Goal: Task Accomplishment & Management: Complete application form

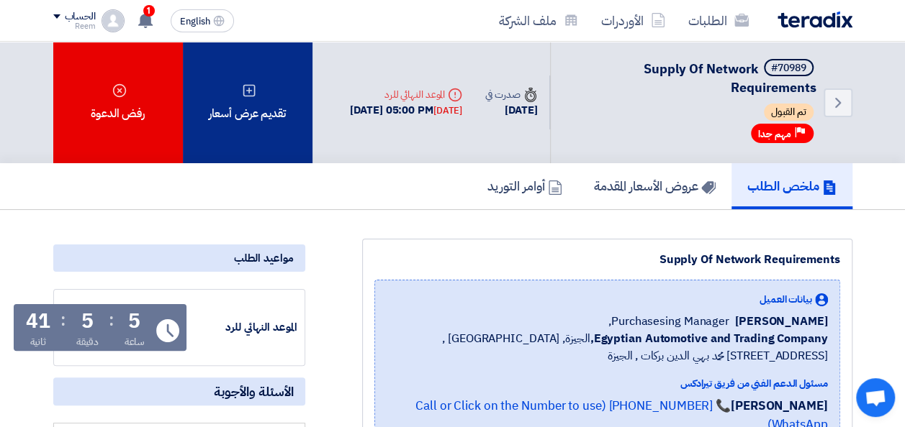
click at [259, 109] on div "تقديم عرض أسعار" at bounding box center [248, 103] width 130 height 122
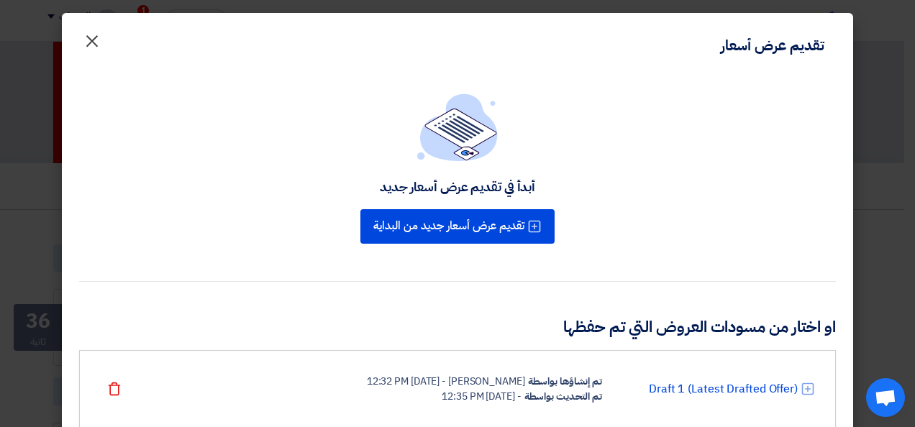
click at [101, 46] on span "×" at bounding box center [91, 40] width 17 height 43
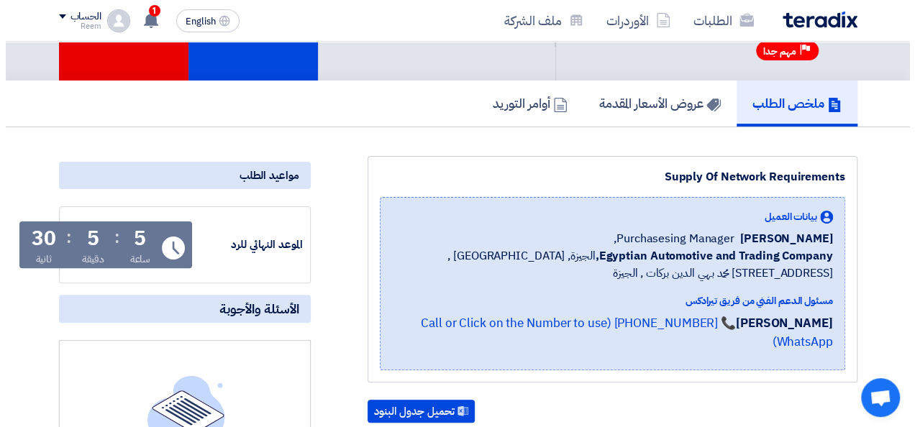
scroll to position [50, 0]
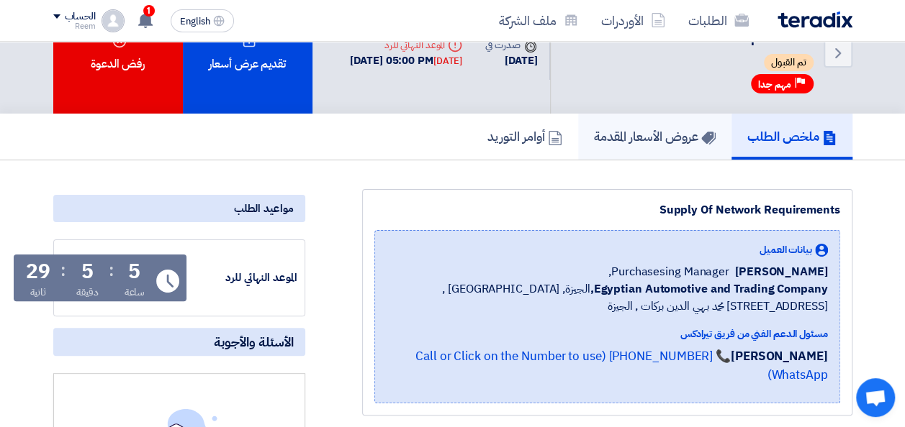
click at [671, 133] on h5 "عروض الأسعار المقدمة" at bounding box center [655, 136] width 122 height 17
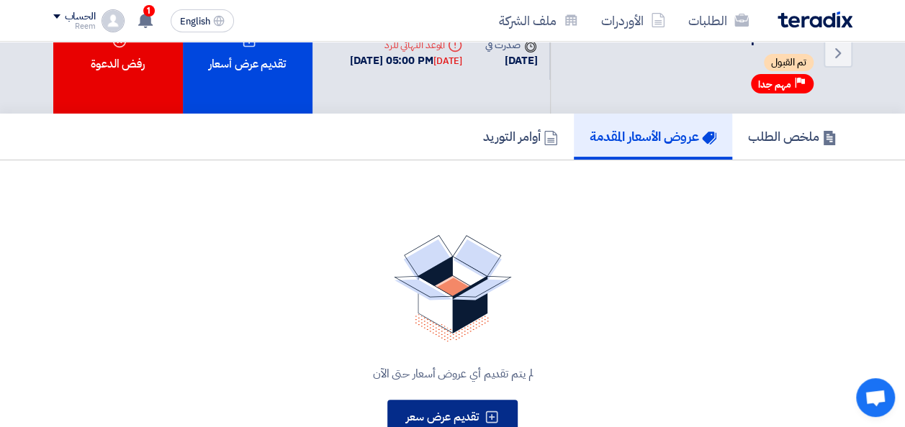
click at [444, 407] on button "تقديم عرض سعر" at bounding box center [452, 417] width 130 height 35
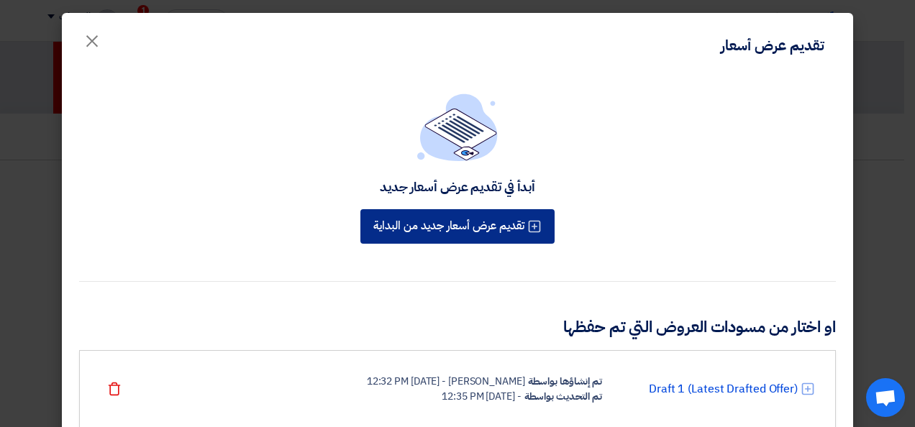
click at [481, 222] on button "تقديم عرض أسعار جديد من البداية" at bounding box center [458, 226] width 194 height 35
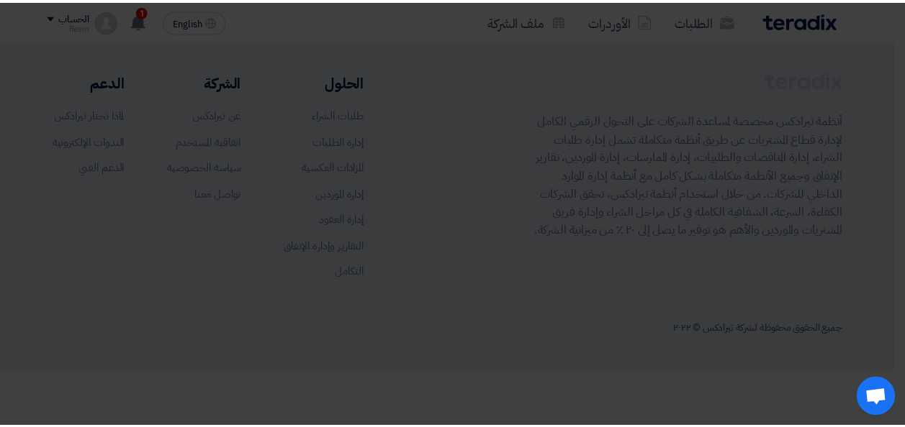
scroll to position [0, 0]
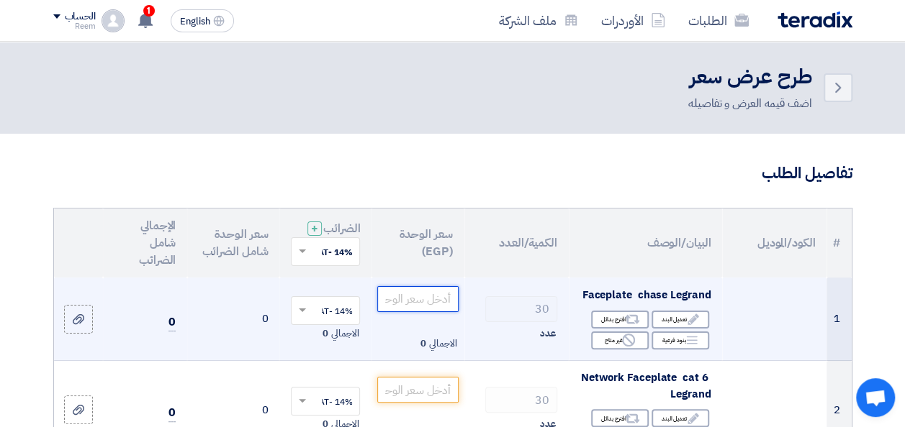
click at [407, 312] on input "number" at bounding box center [417, 299] width 81 height 26
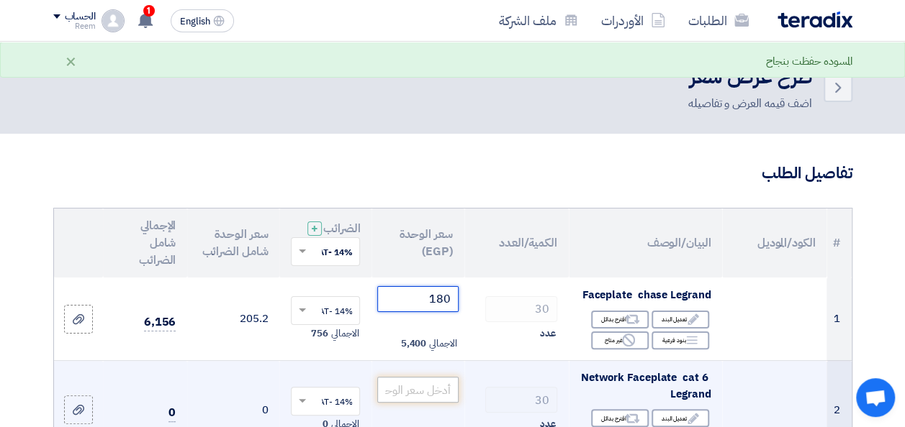
type input "180"
click at [426, 402] on input "number" at bounding box center [417, 390] width 81 height 26
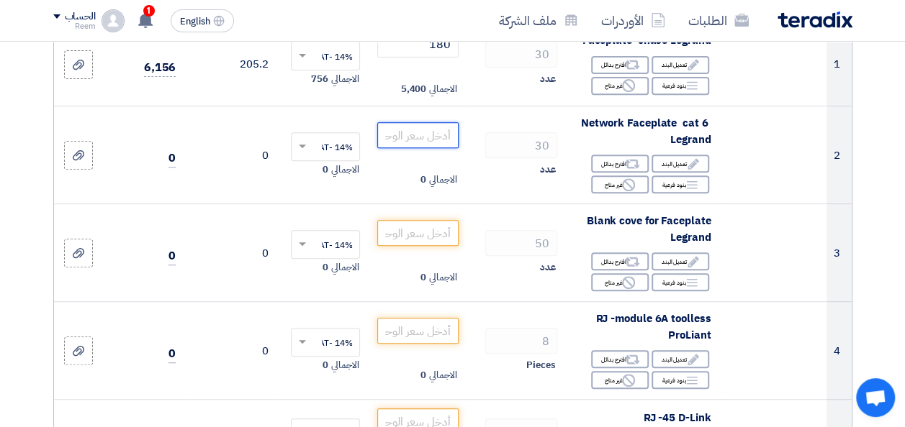
scroll to position [287, 0]
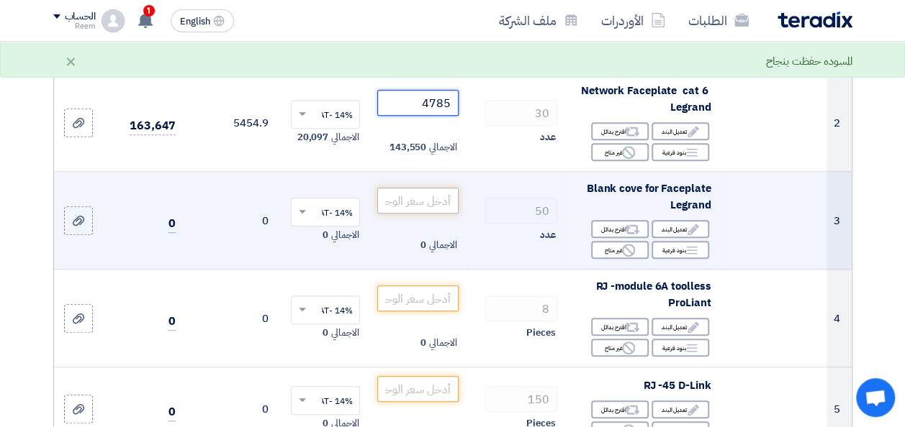
type input "4785"
click at [442, 209] on input "number" at bounding box center [417, 201] width 81 height 26
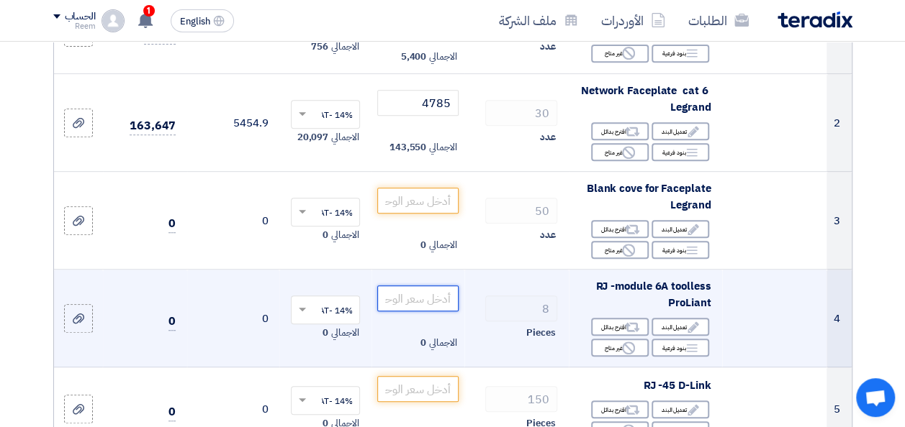
click at [420, 312] on input "number" at bounding box center [417, 299] width 81 height 26
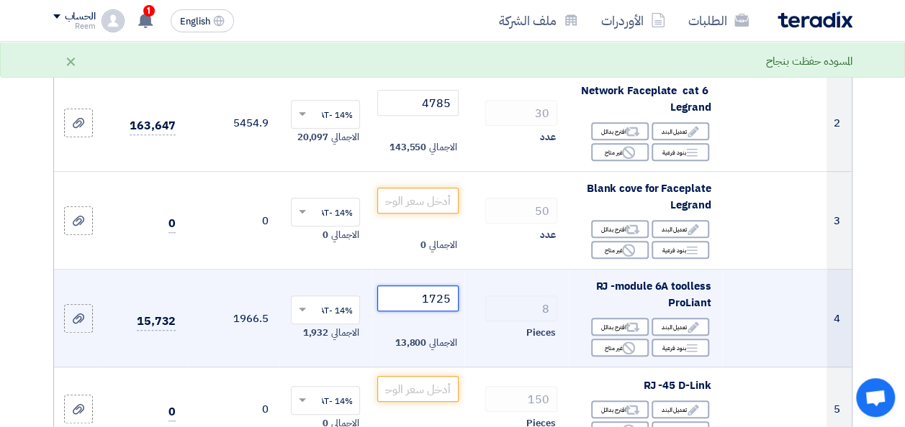
click at [442, 310] on input "1725" at bounding box center [417, 299] width 81 height 26
type input "5"
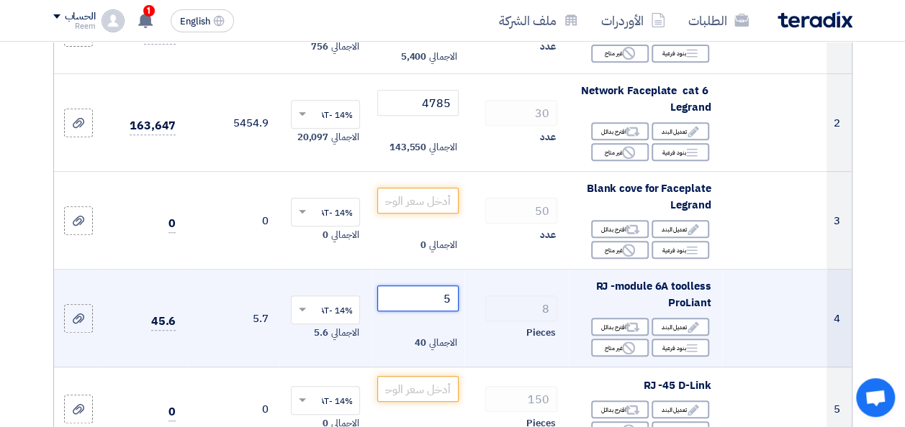
drag, startPoint x: 454, startPoint y: 309, endPoint x: 435, endPoint y: 309, distance: 19.4
click at [435, 309] on input "5" at bounding box center [417, 299] width 81 height 26
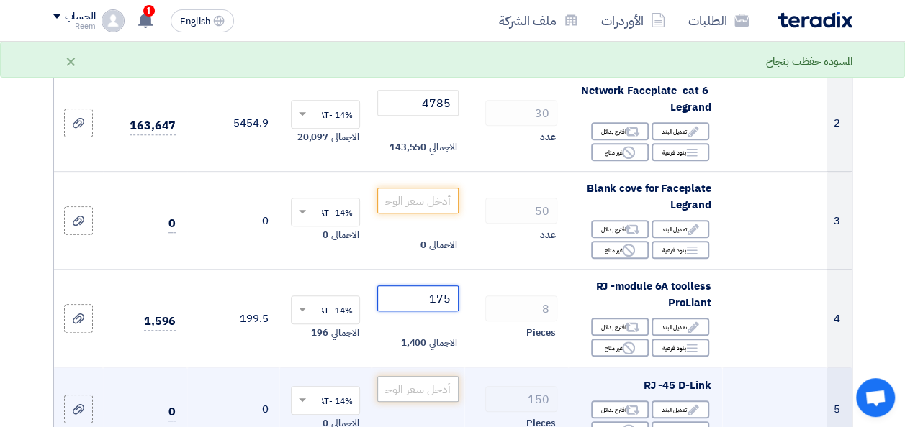
type input "175"
click at [425, 399] on input "number" at bounding box center [417, 389] width 81 height 26
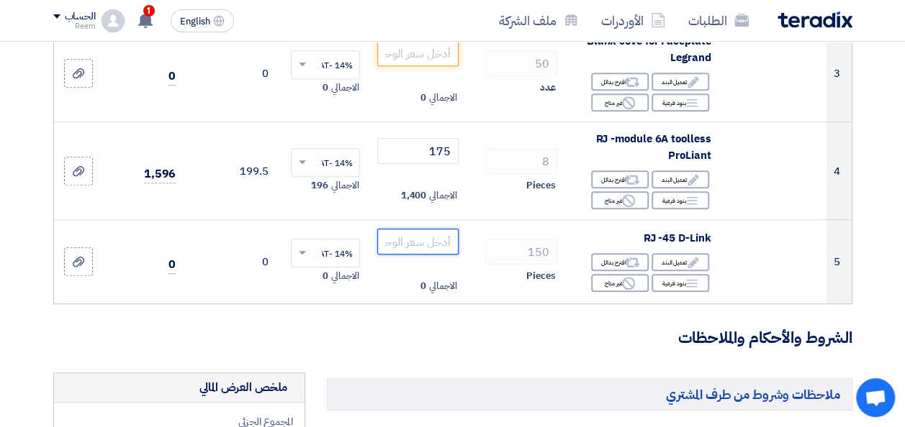
scroll to position [456, 0]
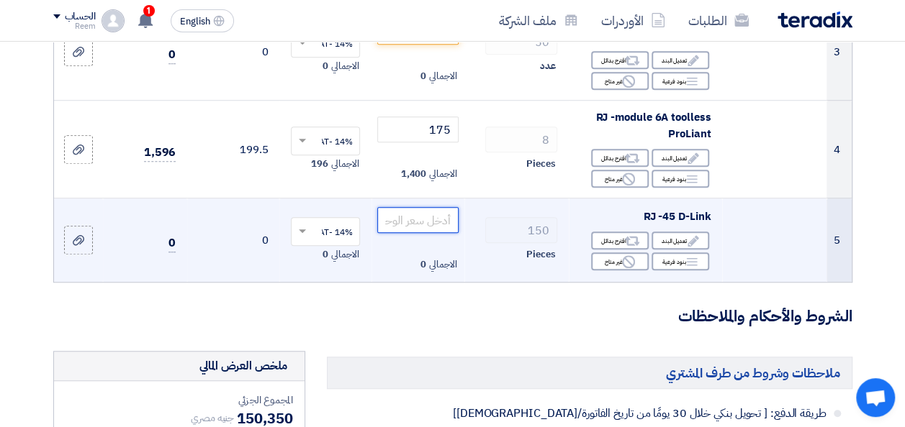
click at [408, 230] on input "number" at bounding box center [417, 220] width 81 height 26
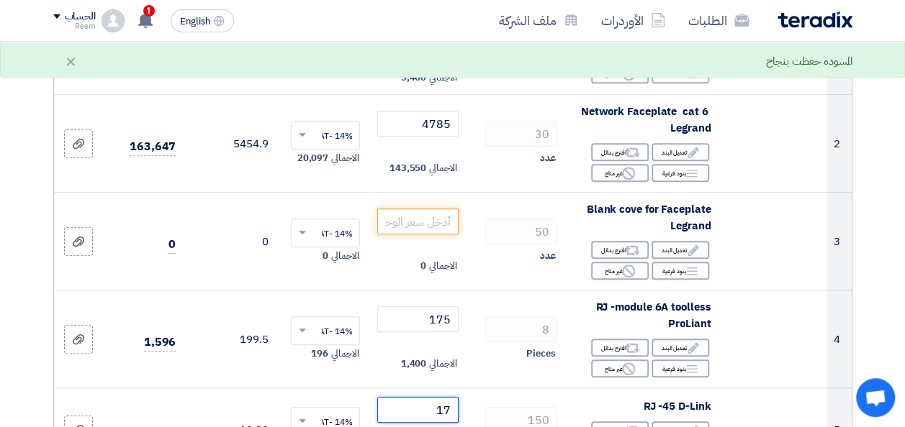
scroll to position [262, 0]
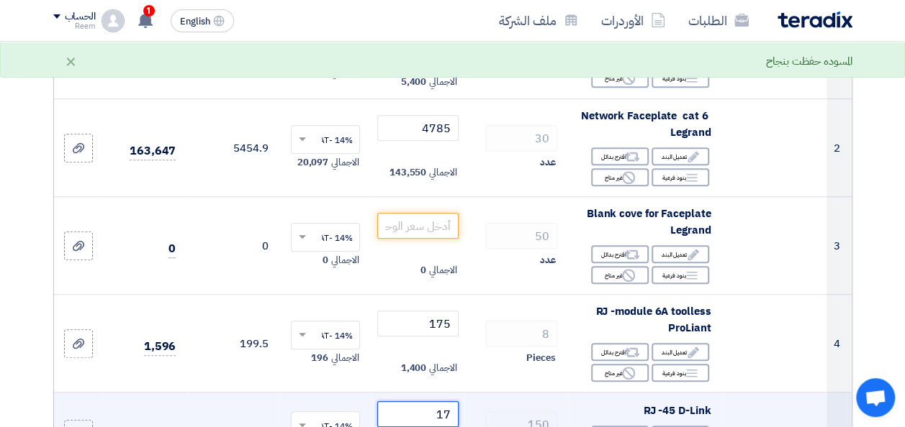
type input "17"
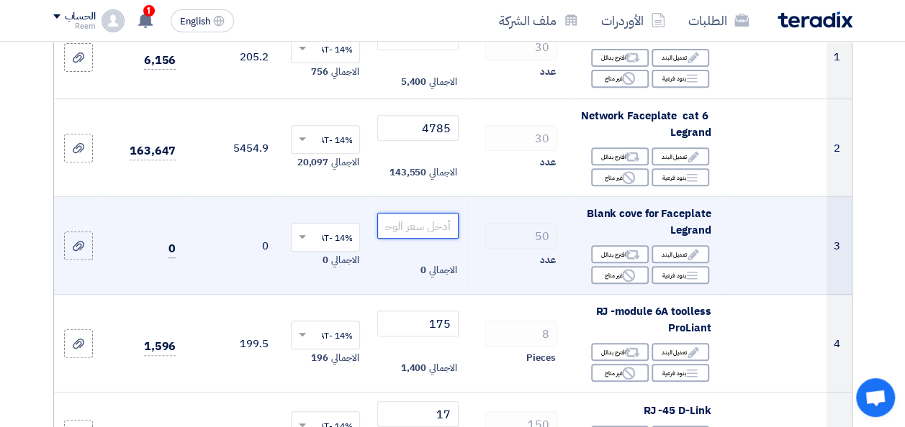
click at [431, 237] on input "number" at bounding box center [417, 226] width 81 height 26
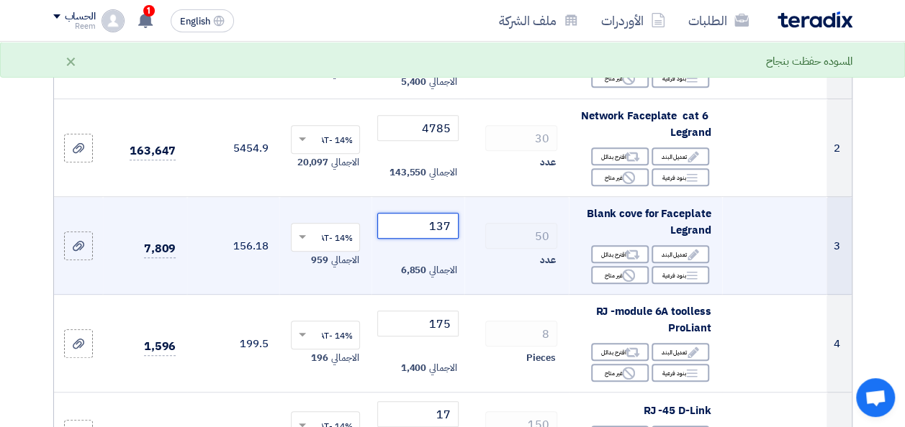
type input "137"
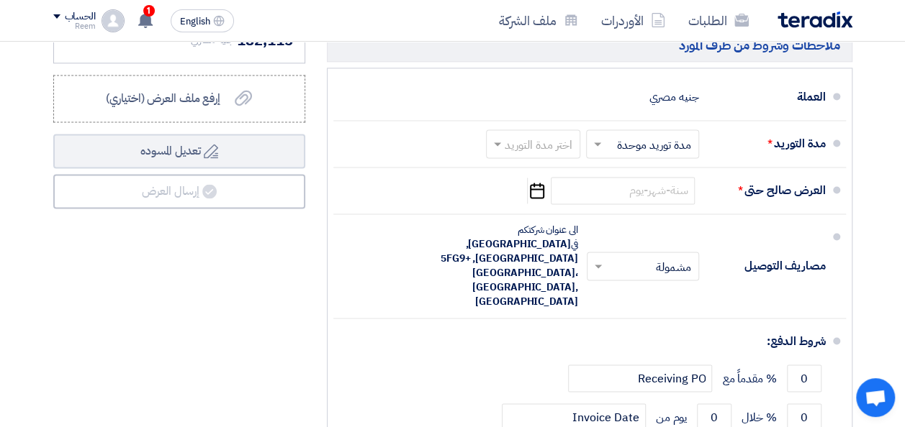
scroll to position [973, 0]
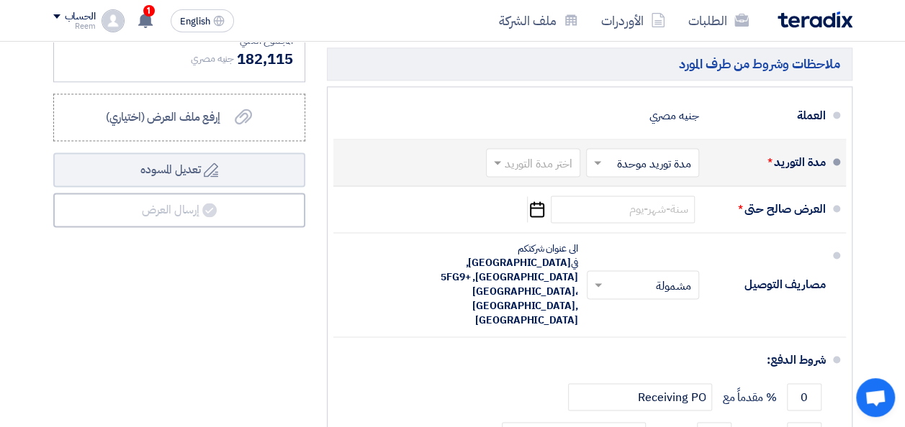
click at [595, 167] on span at bounding box center [595, 162] width 18 height 14
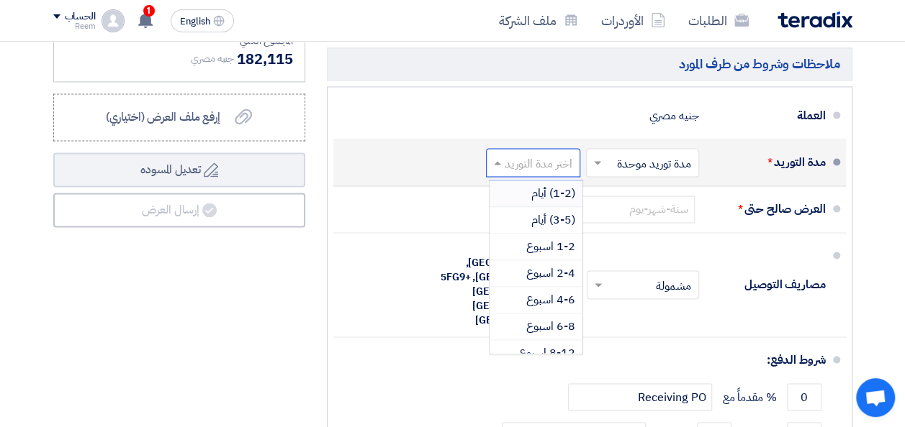
click at [538, 168] on input "text" at bounding box center [529, 163] width 87 height 21
click at [540, 227] on span "(3-5) أيام" at bounding box center [553, 220] width 44 height 17
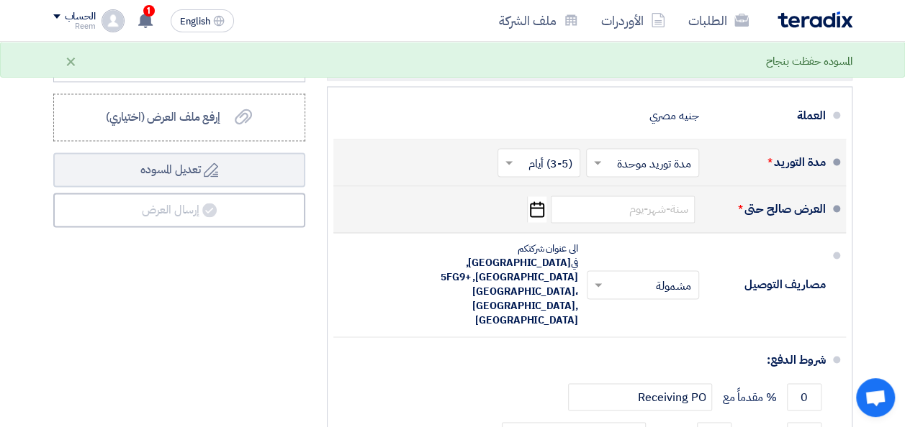
click at [537, 216] on icon "Pick a date" at bounding box center [536, 209] width 19 height 26
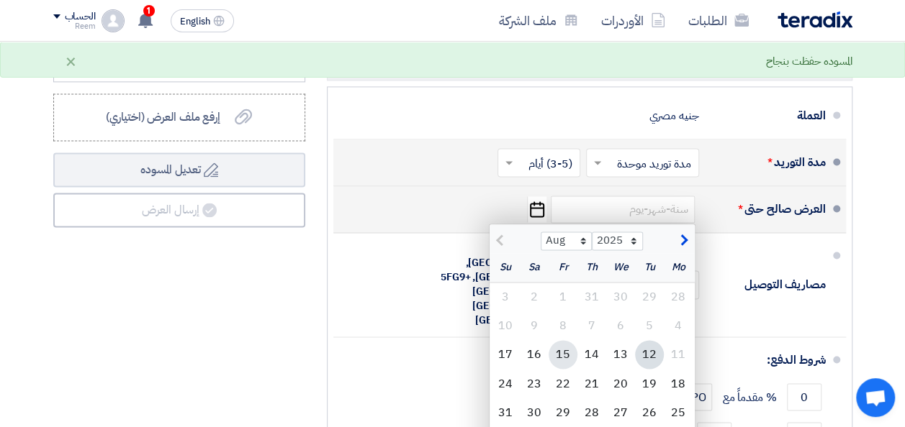
click at [566, 361] on div "15" at bounding box center [562, 354] width 29 height 29
type input "[DATE]"
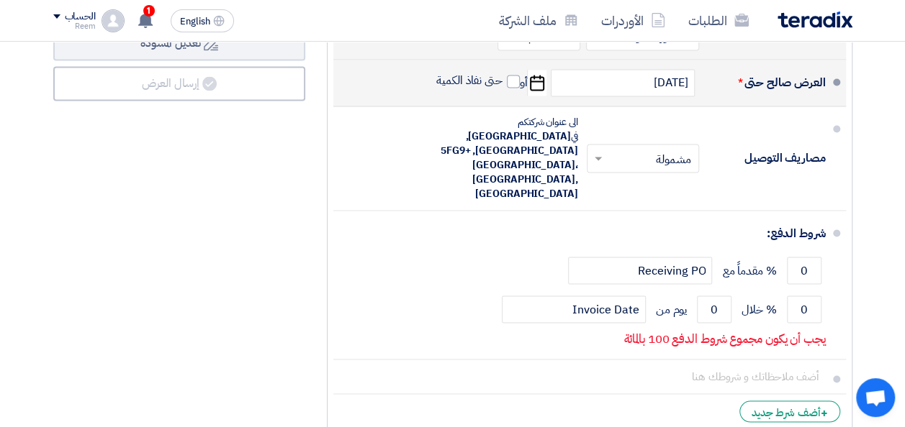
scroll to position [1110, 0]
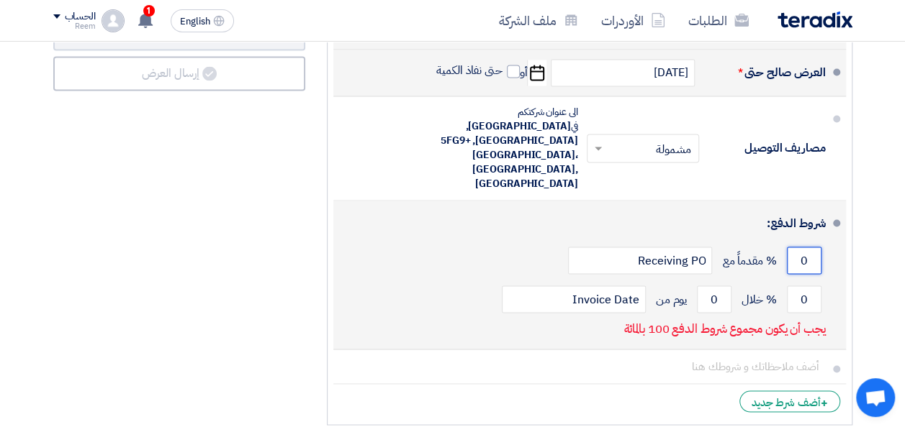
click at [799, 247] on input "0" at bounding box center [803, 260] width 35 height 27
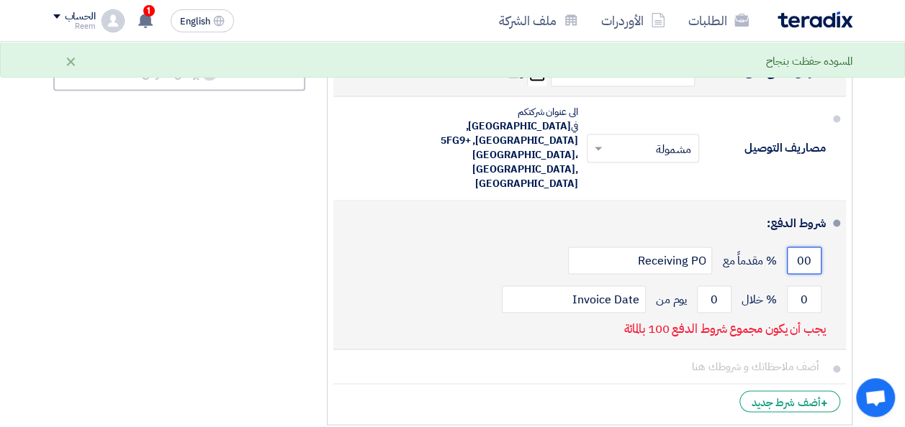
click at [809, 247] on input "00" at bounding box center [803, 260] width 35 height 27
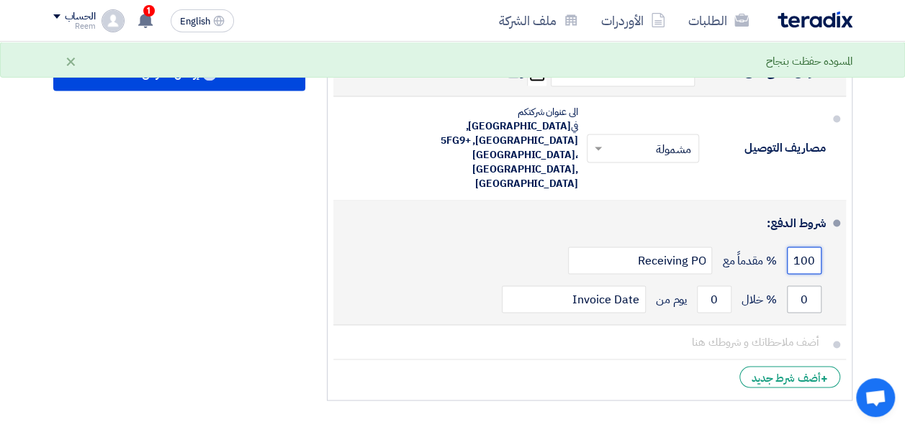
type input "100"
click at [797, 286] on input "0" at bounding box center [803, 299] width 35 height 27
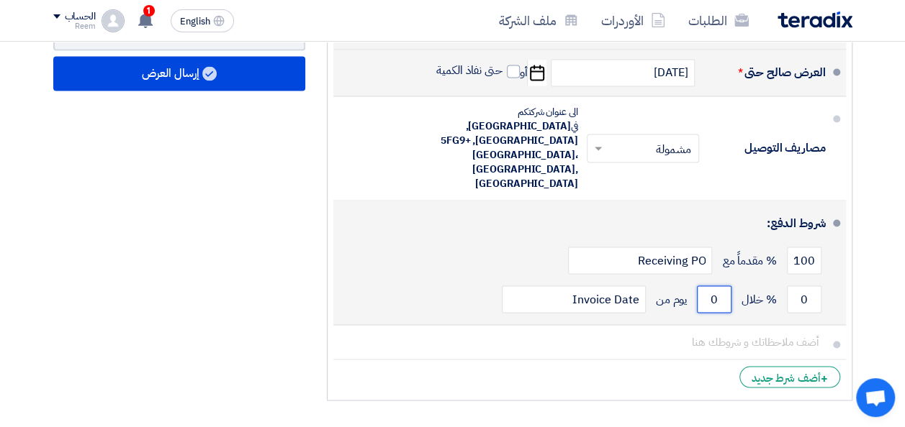
click at [707, 286] on input "0" at bounding box center [714, 299] width 35 height 27
type input "0"
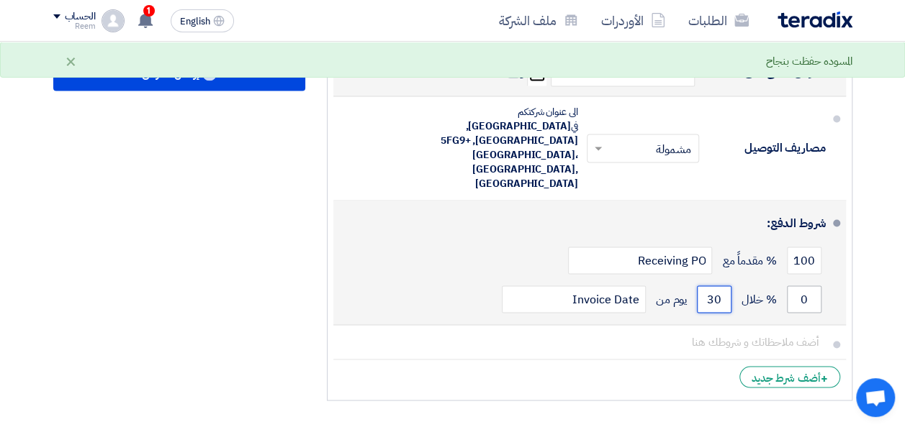
type input "30"
click at [800, 286] on input "0" at bounding box center [803, 299] width 35 height 27
click at [807, 286] on input "0" at bounding box center [803, 299] width 35 height 27
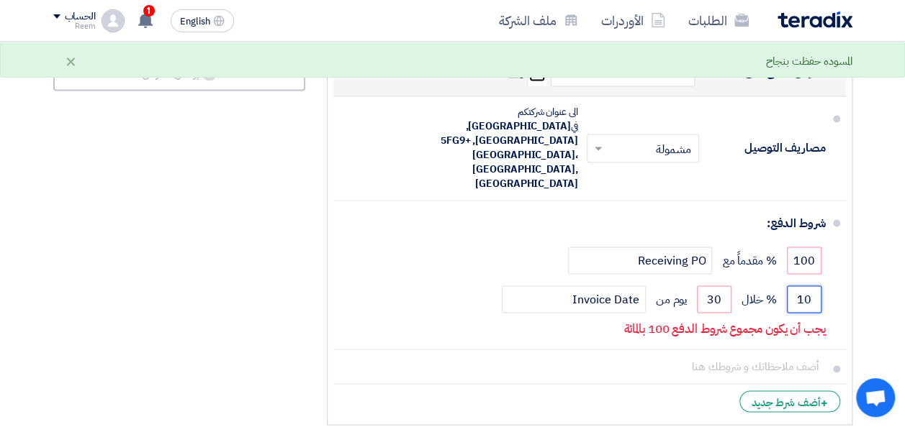
type input "0"
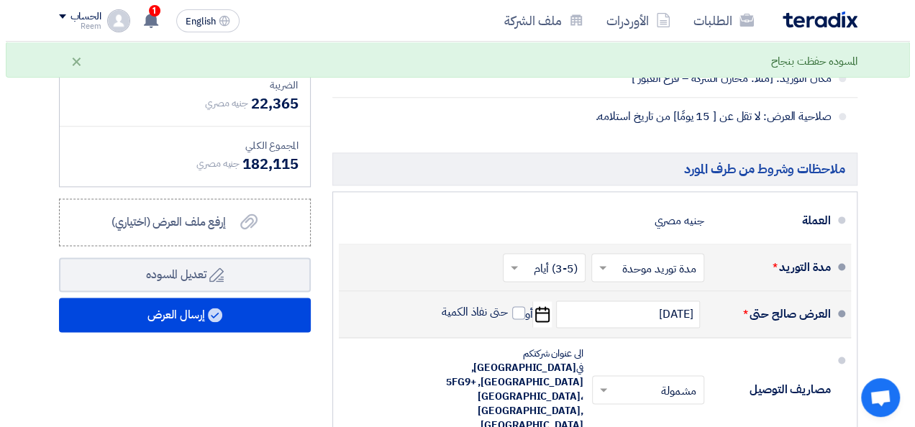
scroll to position [863, 0]
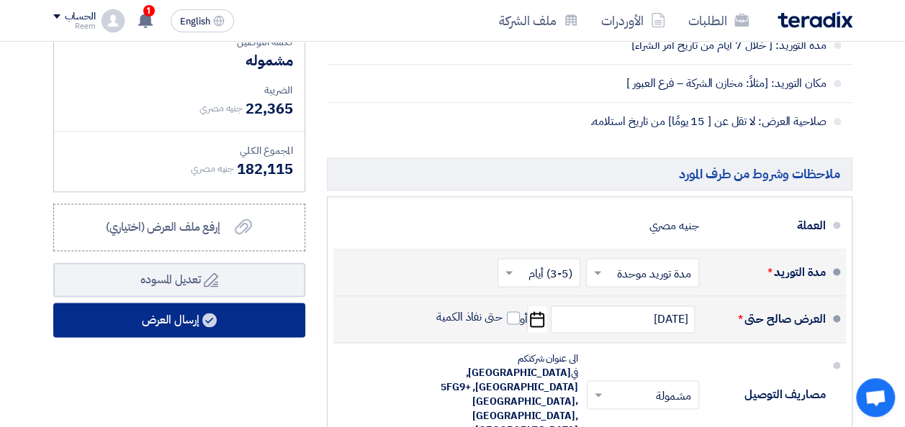
click at [209, 322] on use at bounding box center [209, 320] width 14 height 14
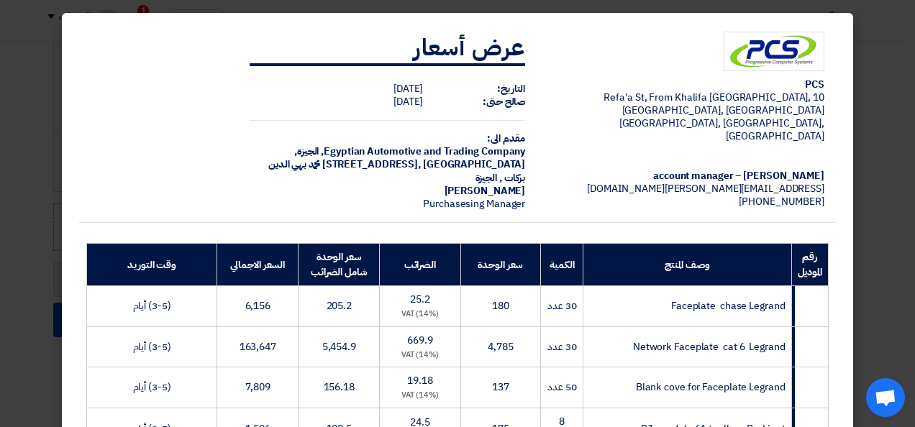
click at [884, 266] on modal-container "PCS 10 Refa'a St, From Khalifa [GEOGRAPHIC_DATA], [GEOGRAPHIC_DATA], [GEOGRAPHI…" at bounding box center [457, 213] width 915 height 427
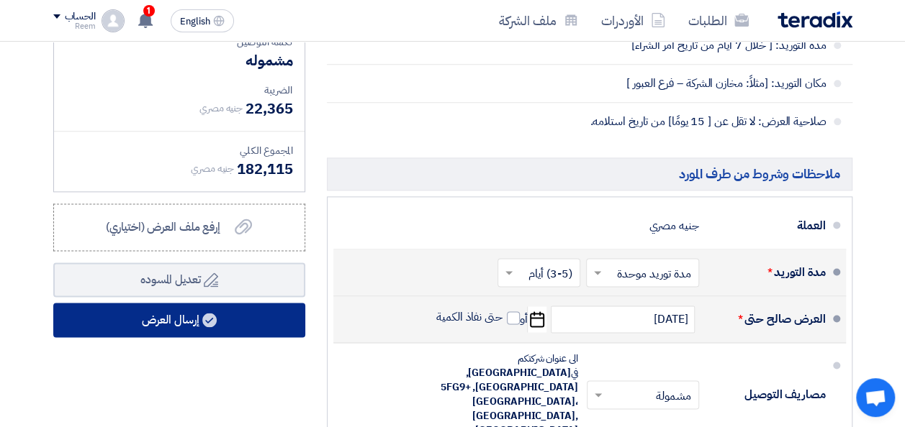
click at [245, 326] on button "إرسال العرض" at bounding box center [179, 320] width 252 height 35
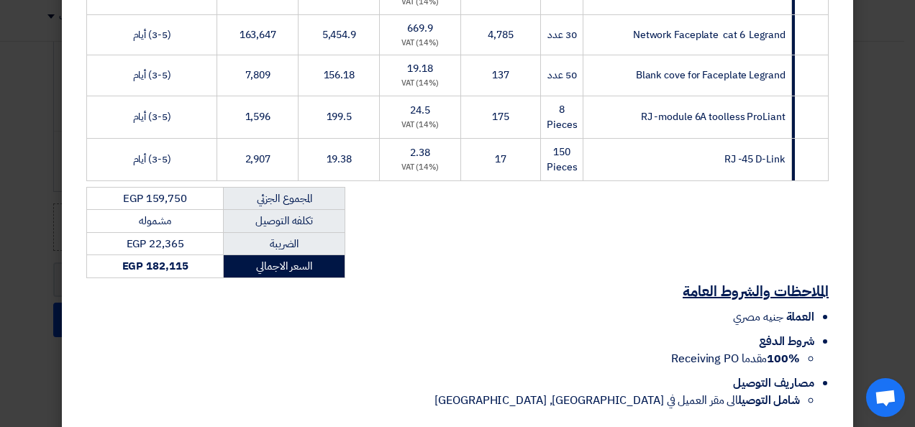
scroll to position [374, 0]
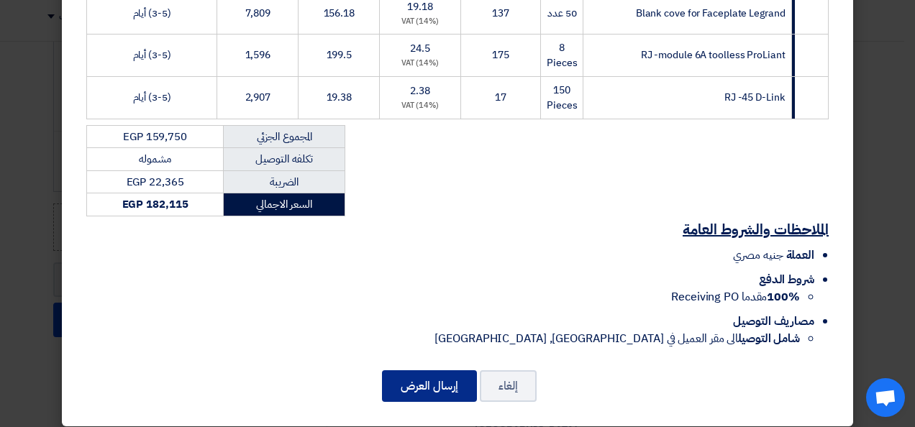
click at [442, 378] on button "إرسال العرض" at bounding box center [429, 387] width 95 height 32
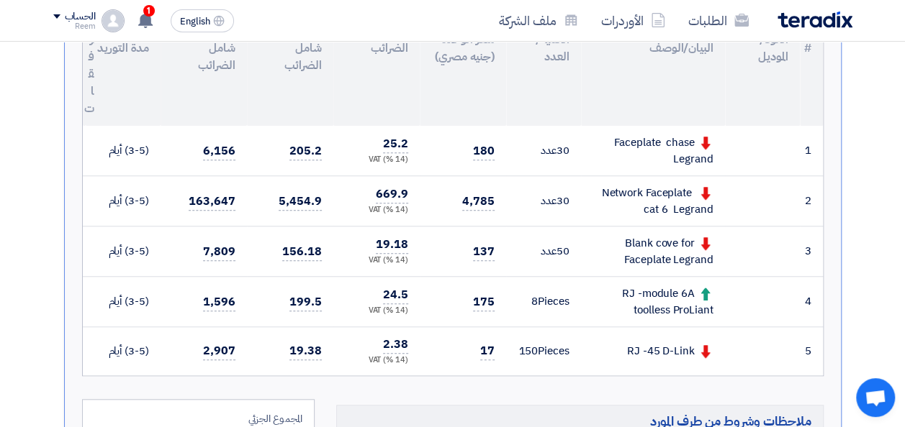
scroll to position [455, 0]
